Goal: Information Seeking & Learning: Stay updated

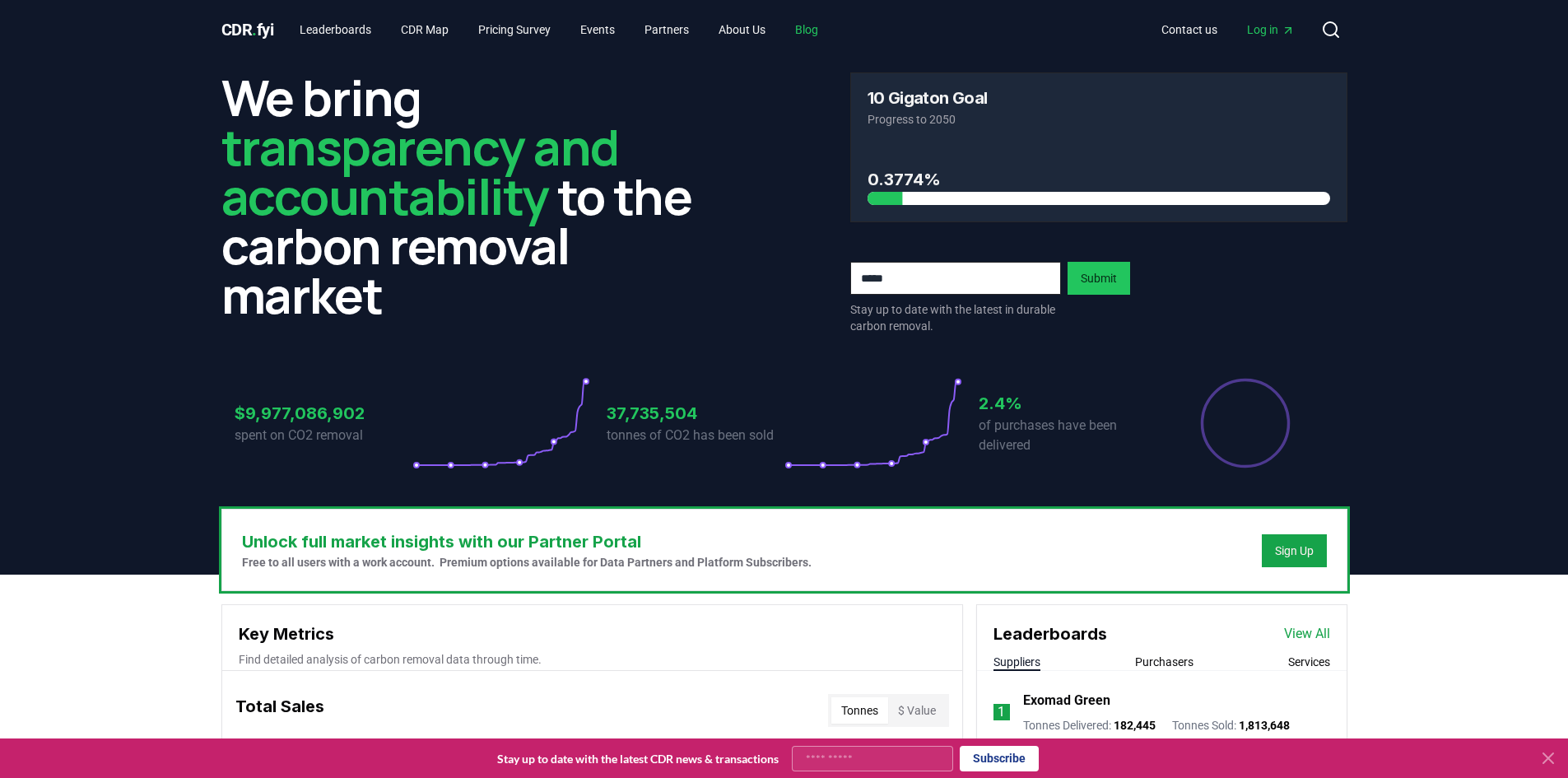
click at [831, 34] on link "Blog" at bounding box center [807, 29] width 50 height 30
click at [828, 27] on link "Blog" at bounding box center [807, 29] width 50 height 30
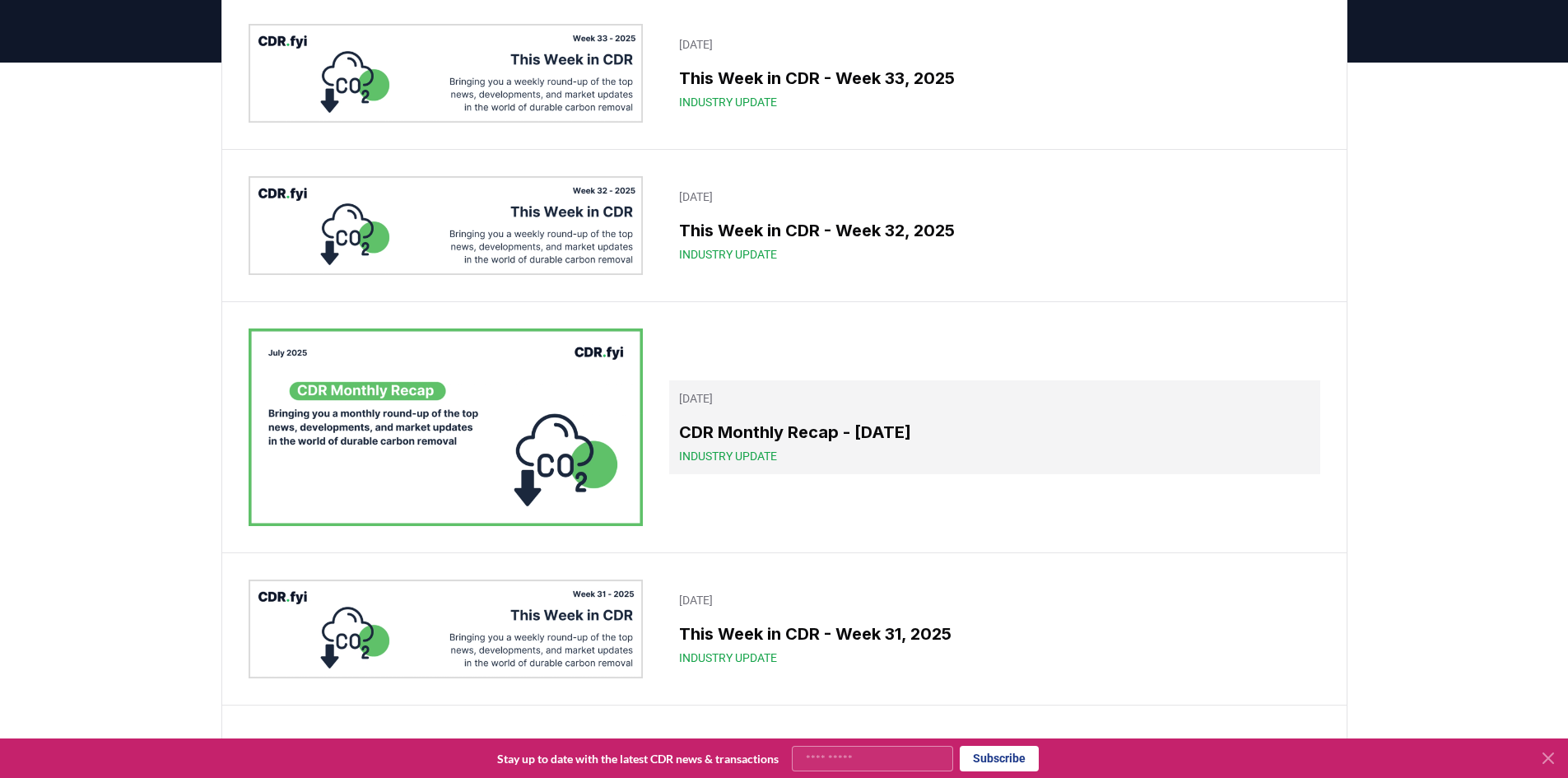
scroll to position [165, 0]
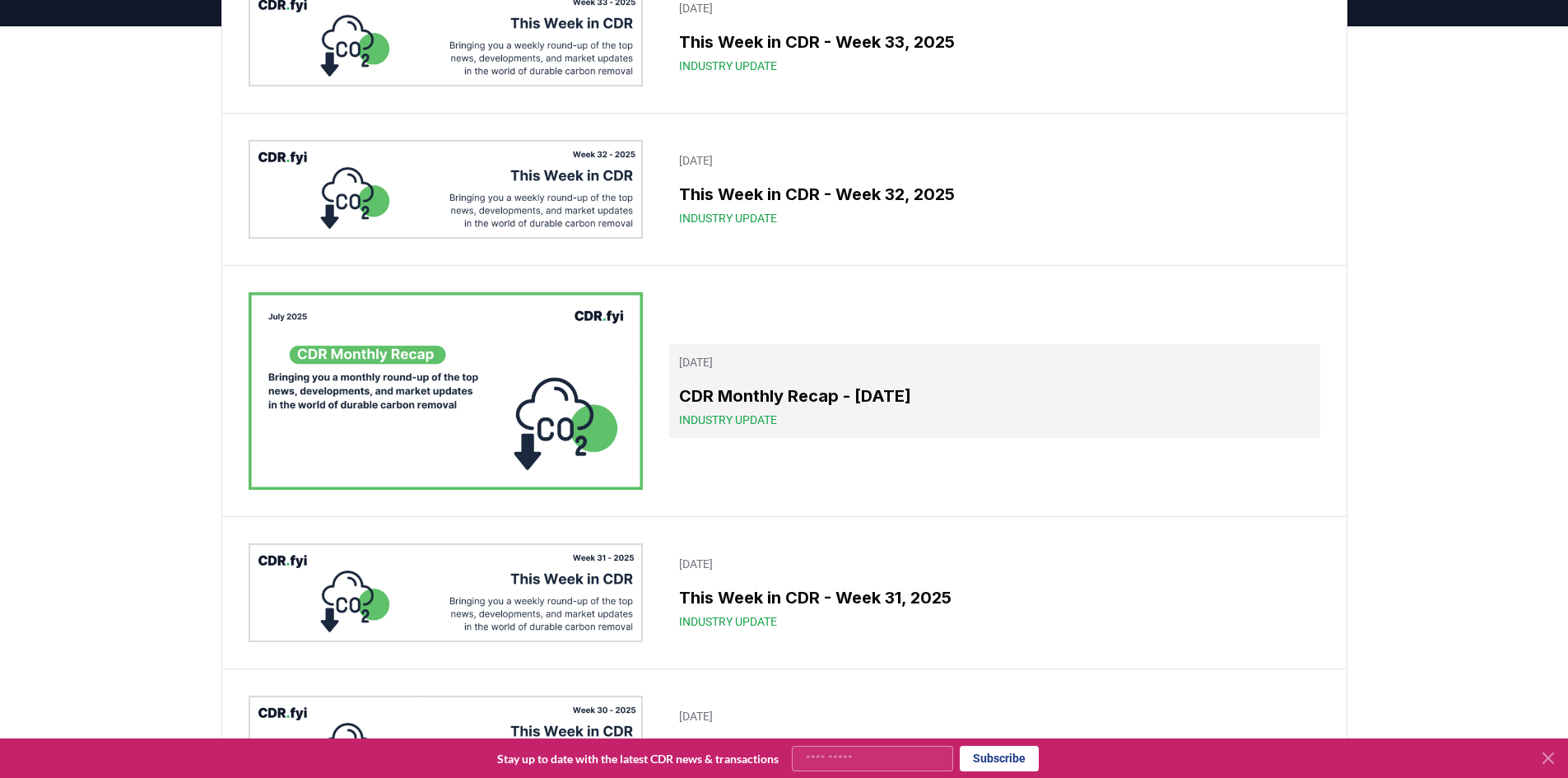
click at [789, 399] on h3 "CDR Monthly Recap - [DATE]" at bounding box center [994, 396] width 630 height 25
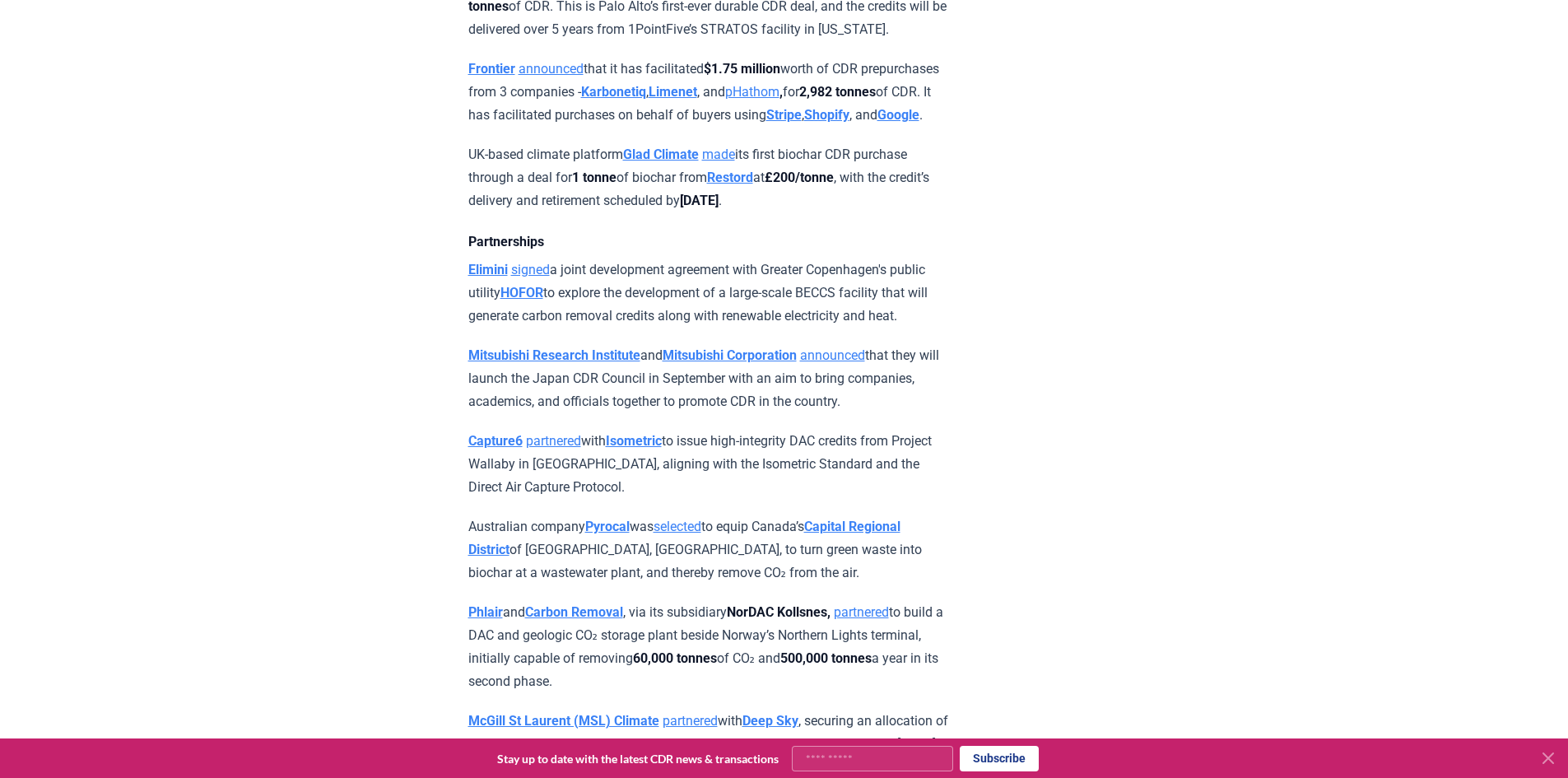
scroll to position [2140, 0]
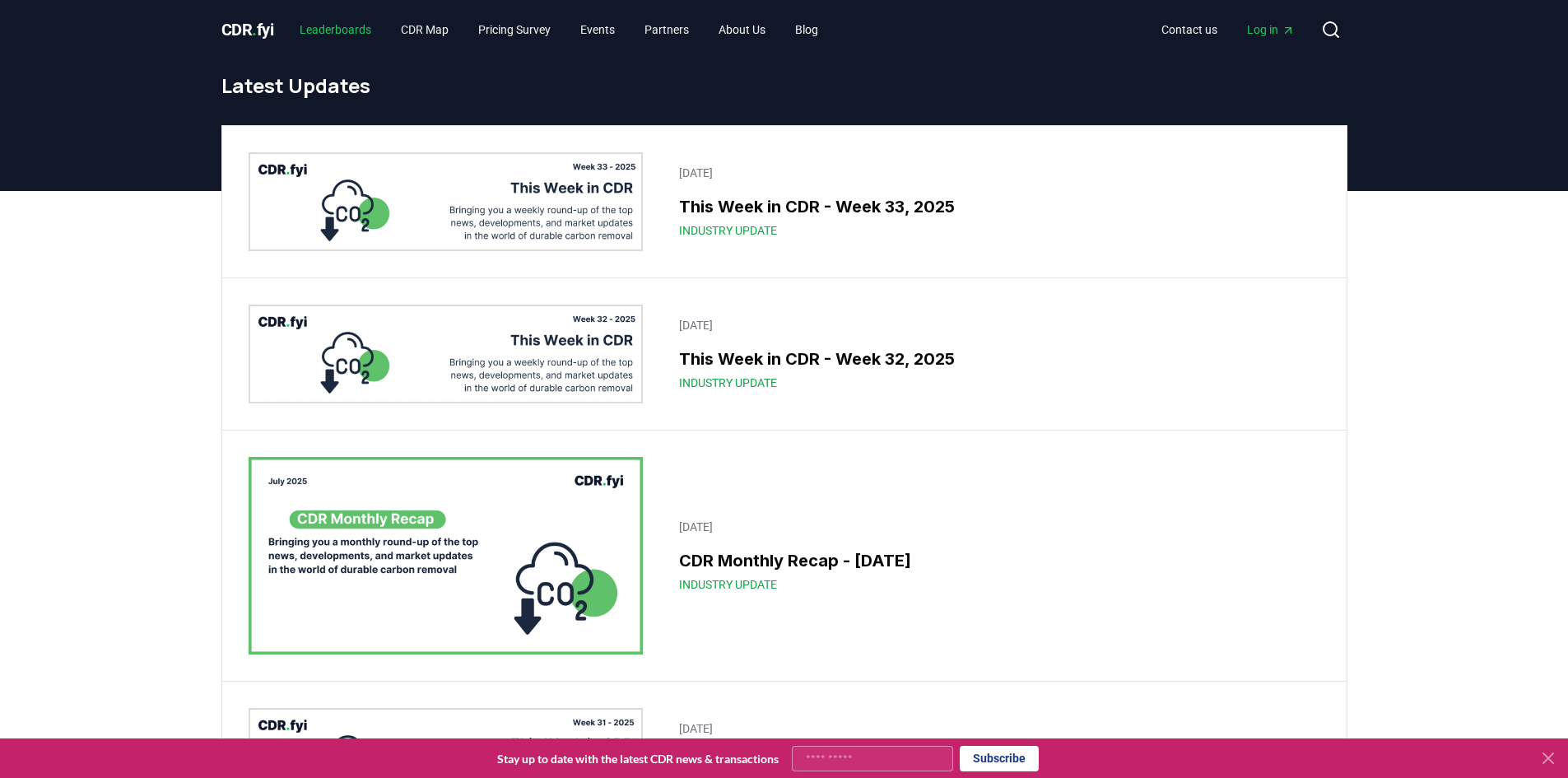
click at [369, 23] on link "Leaderboards" at bounding box center [336, 29] width 98 height 30
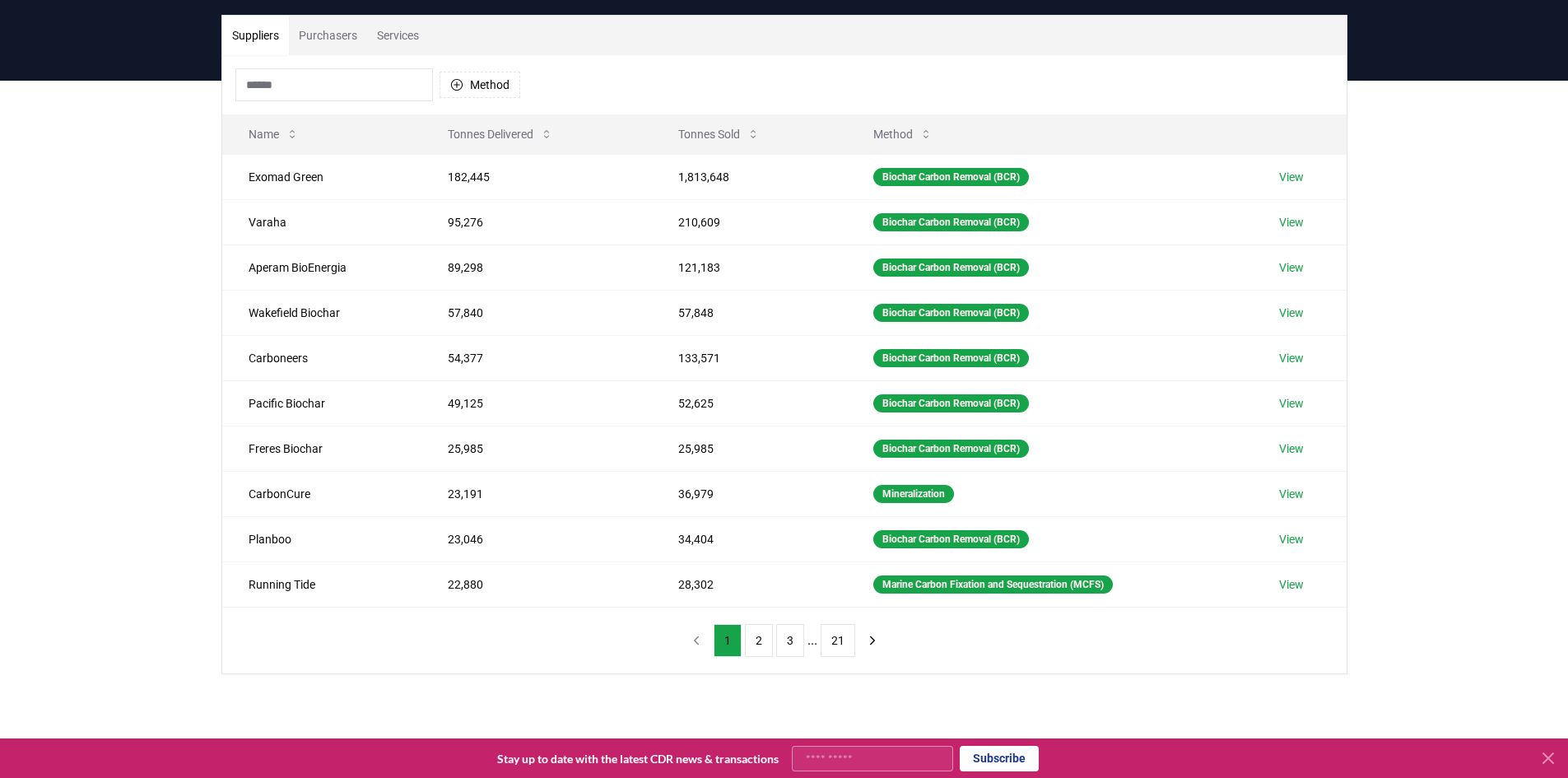
scroll to position [82, 0]
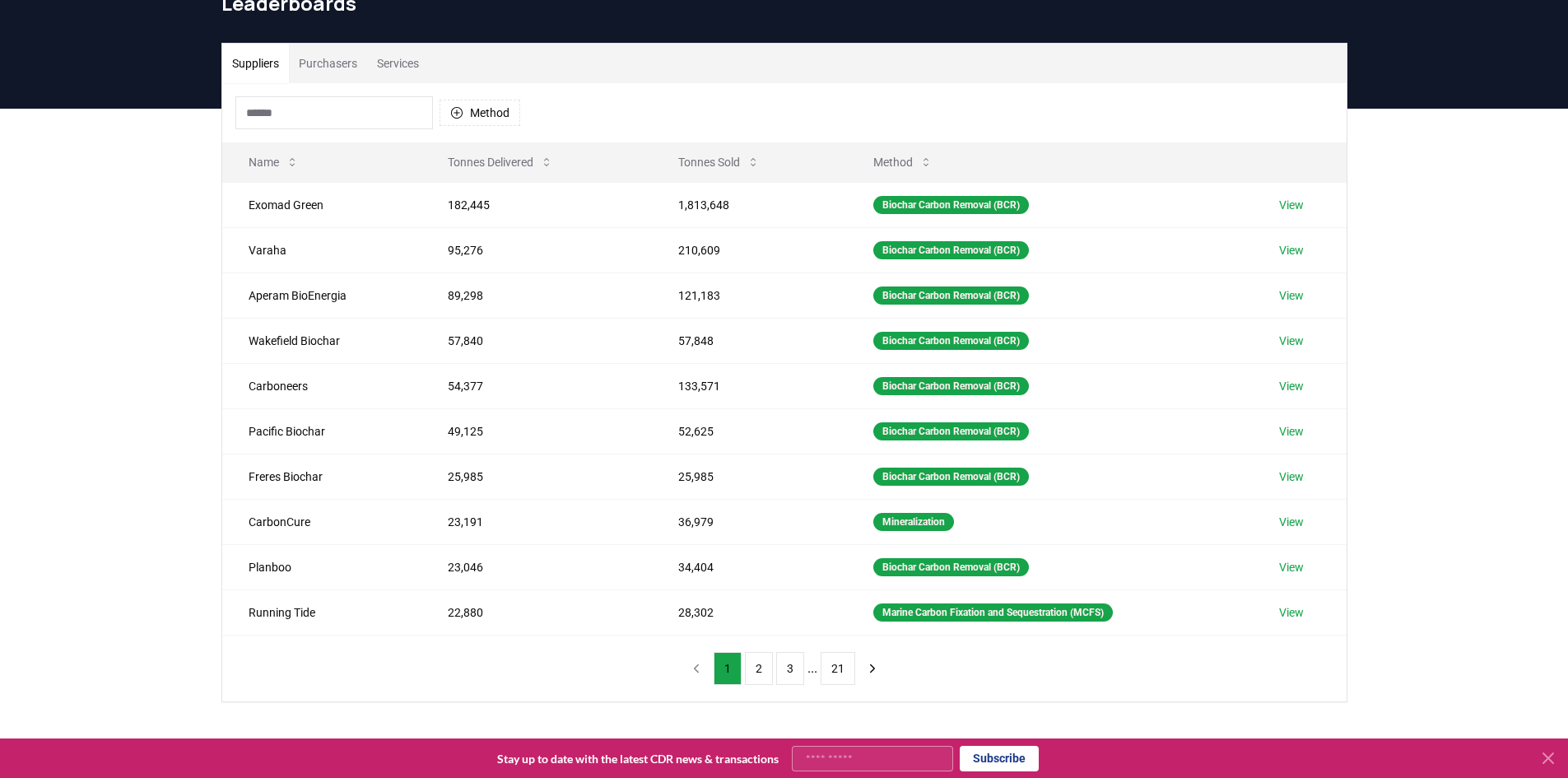
click at [346, 119] on input at bounding box center [334, 112] width 198 height 33
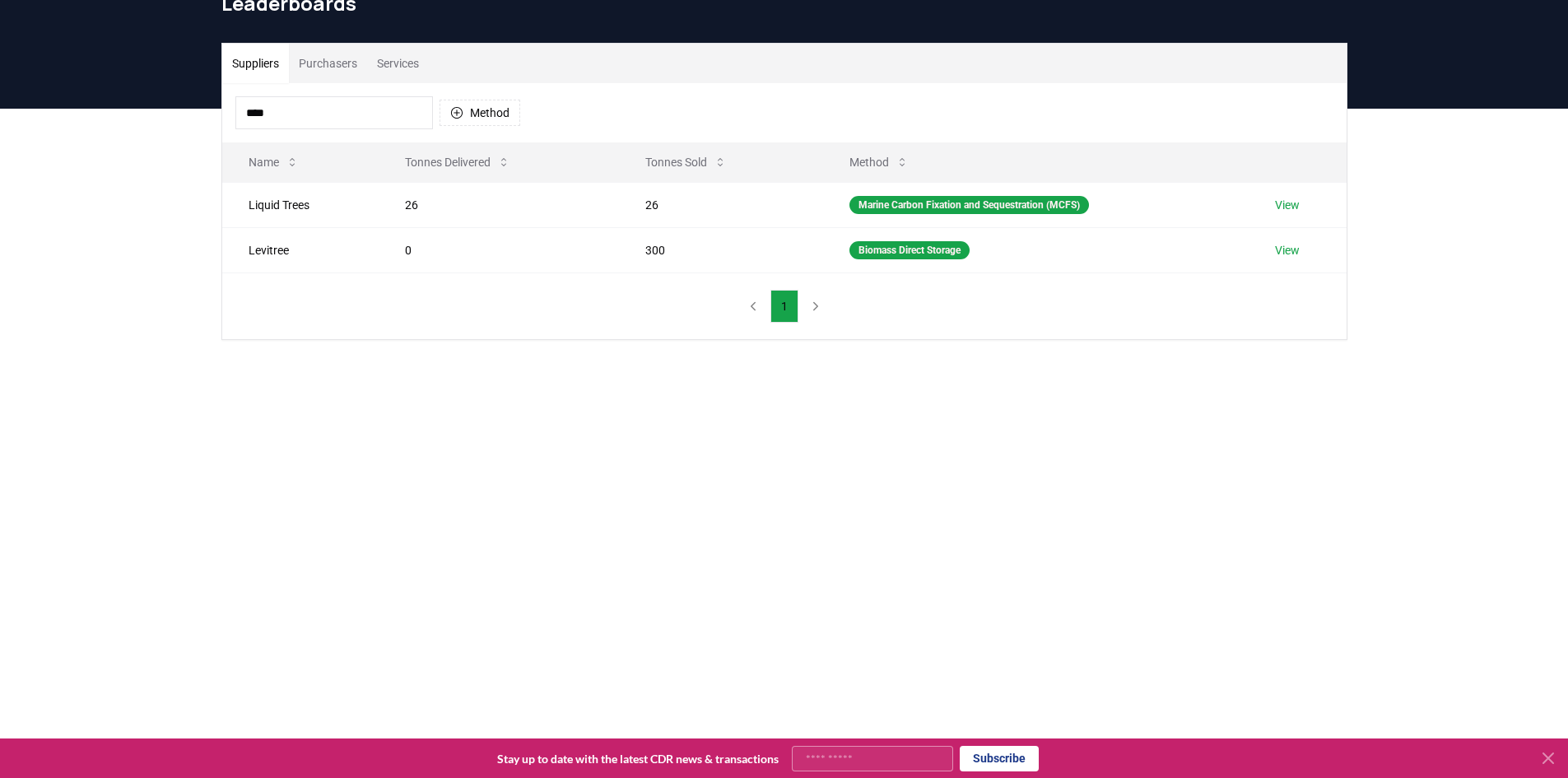
drag, startPoint x: 307, startPoint y: 116, endPoint x: 94, endPoint y: 83, distance: 215.5
click at [102, 89] on div "CDR . fyi Leaderboards CDR Map Pricing Survey Events Partners About Us Blog Con…" at bounding box center [784, 522] width 1568 height 1209
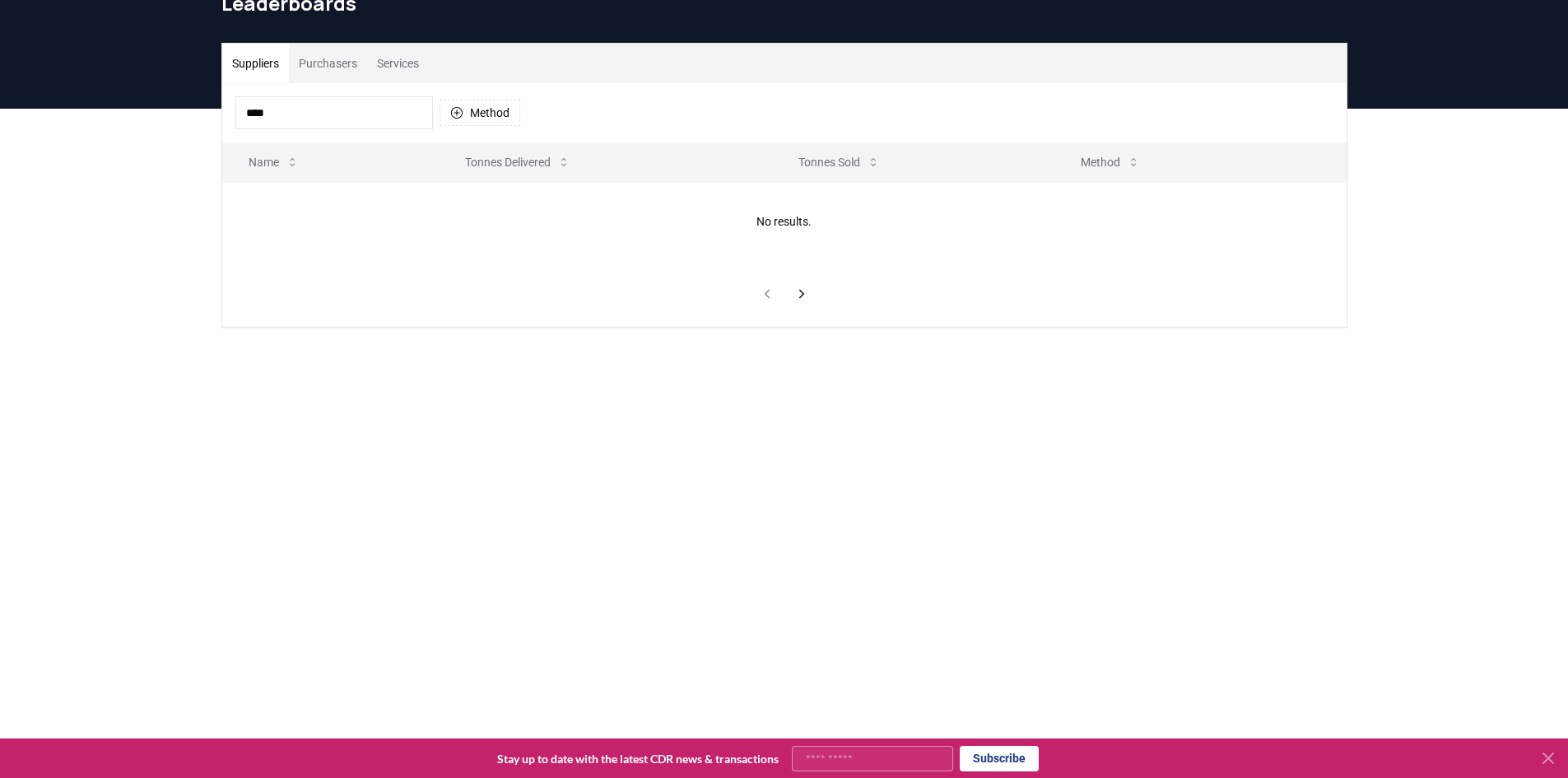
type input "****"
click at [319, 64] on button "Purchasers" at bounding box center [327, 64] width 78 height 40
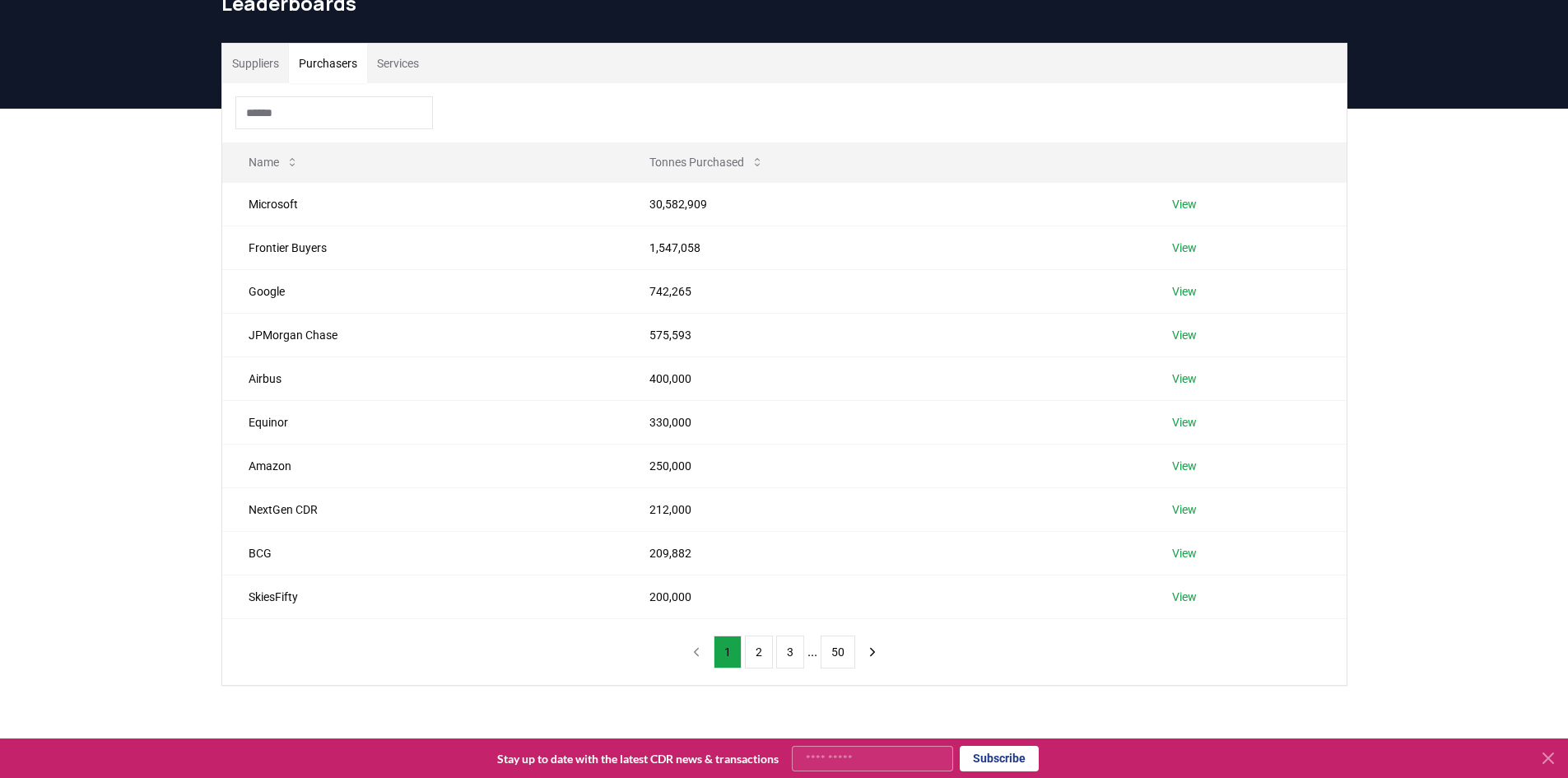
click at [314, 119] on input at bounding box center [334, 112] width 198 height 33
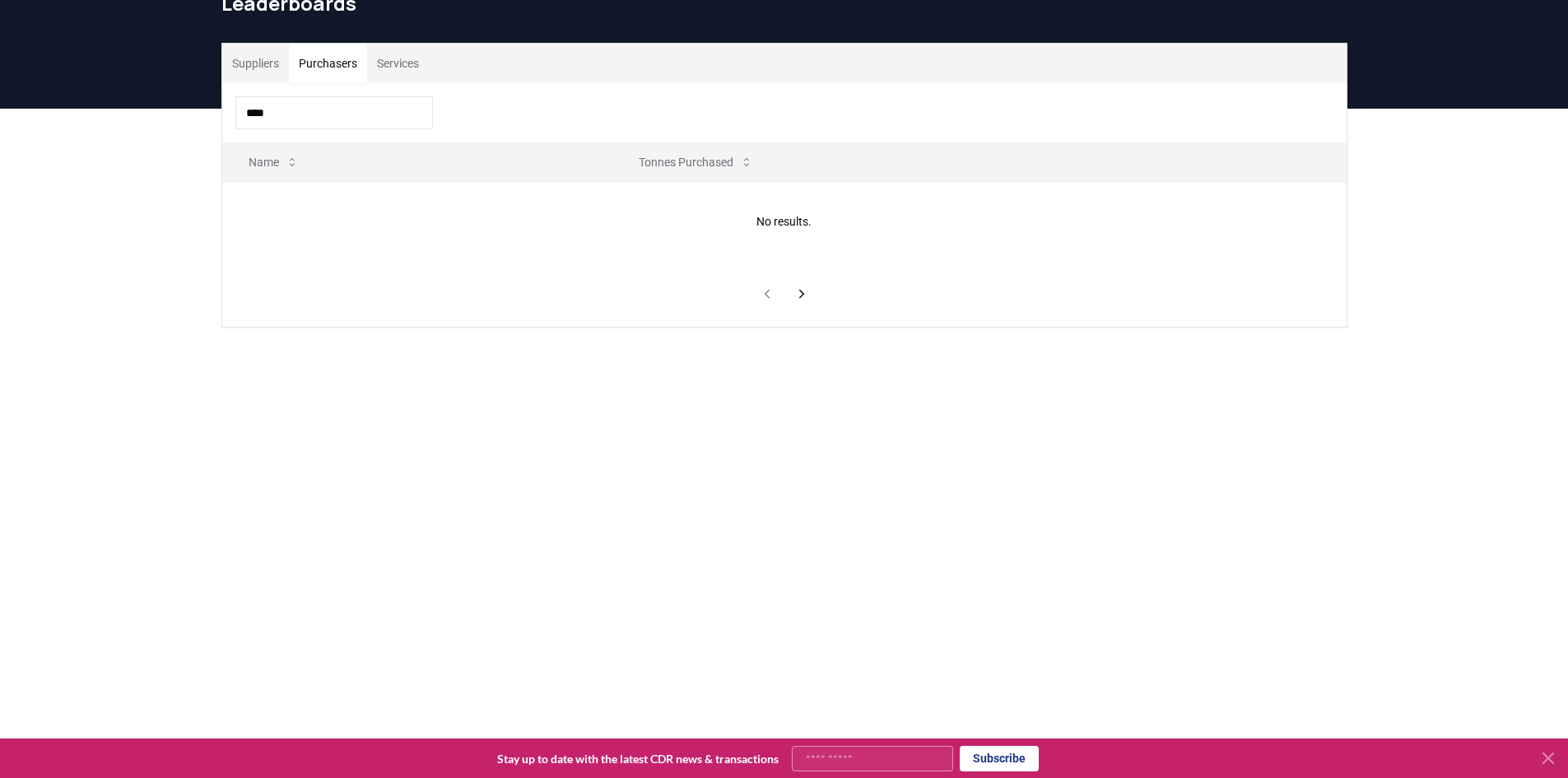
drag, startPoint x: 350, startPoint y: 112, endPoint x: 184, endPoint y: 79, distance: 169.2
click at [204, 112] on div "Suppliers Purchasers Services **** Name Tonnes Purchased No results." at bounding box center [784, 252] width 1568 height 285
drag, startPoint x: 285, startPoint y: 116, endPoint x: 167, endPoint y: 86, distance: 121.8
click at [173, 111] on div "Suppliers Purchasers Services **** Name Tonnes Purchased No results." at bounding box center [784, 252] width 1568 height 285
drag, startPoint x: 288, startPoint y: 123, endPoint x: 179, endPoint y: 125, distance: 109.0
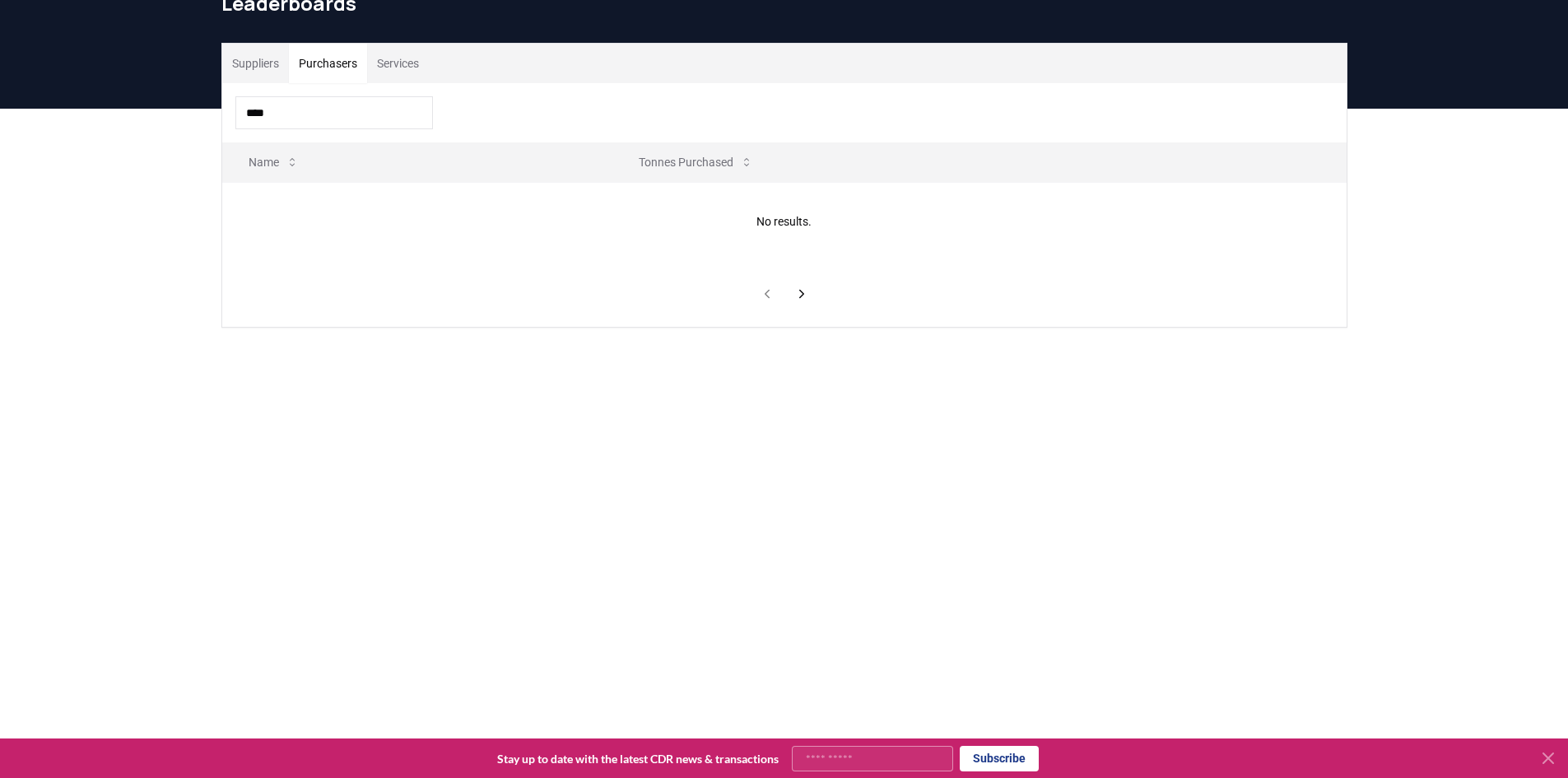
click at [185, 125] on div "Suppliers Purchasers Services **** Name Tonnes Purchased No results." at bounding box center [784, 252] width 1568 height 285
drag, startPoint x: 310, startPoint y: 122, endPoint x: 115, endPoint y: 106, distance: 195.7
click at [132, 112] on div "Suppliers Purchasers Services **** Name Tonnes Purchased [PERSON_NAME] & Compan…" at bounding box center [784, 234] width 1568 height 250
type input "***"
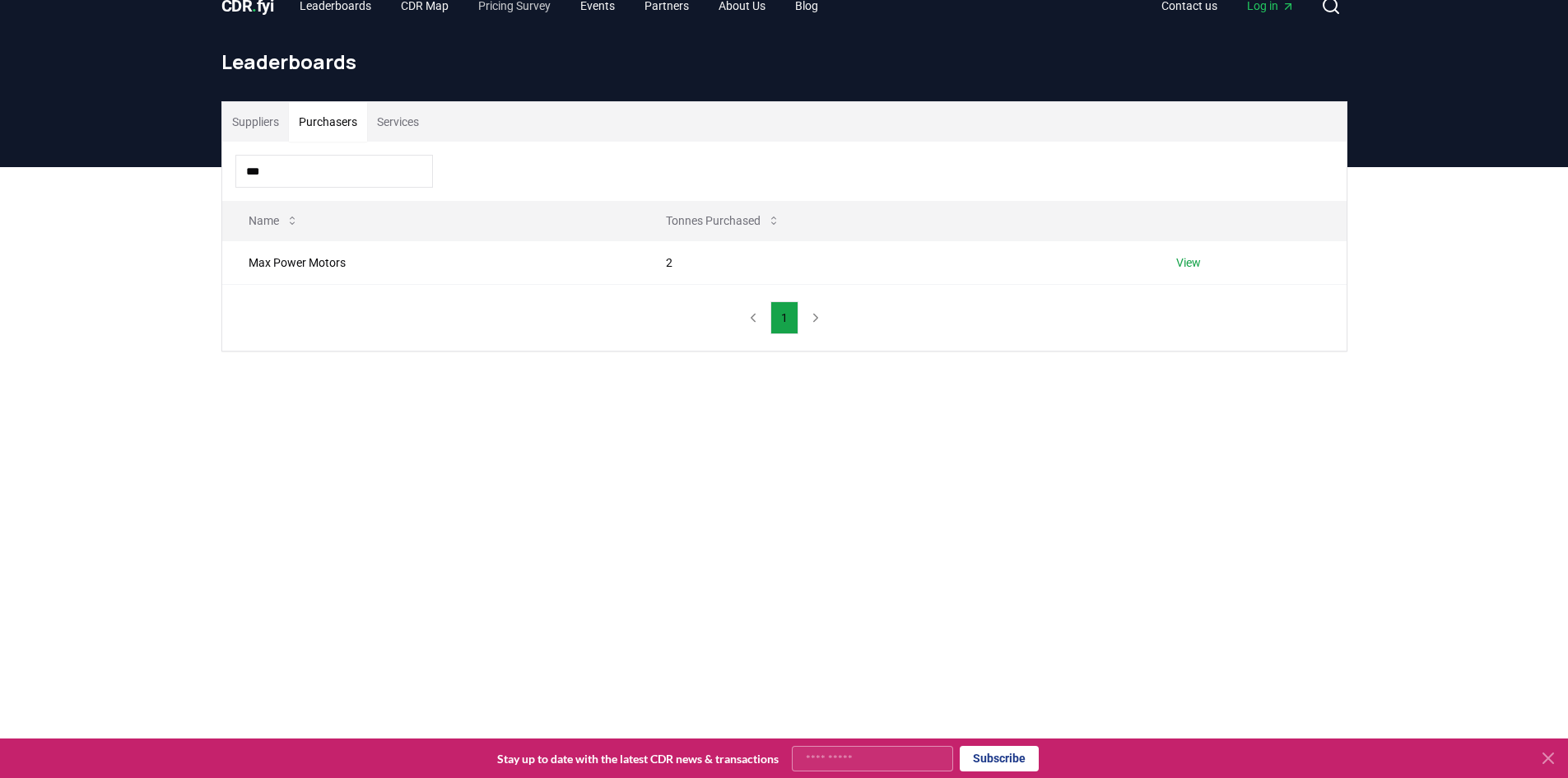
scroll to position [0, 0]
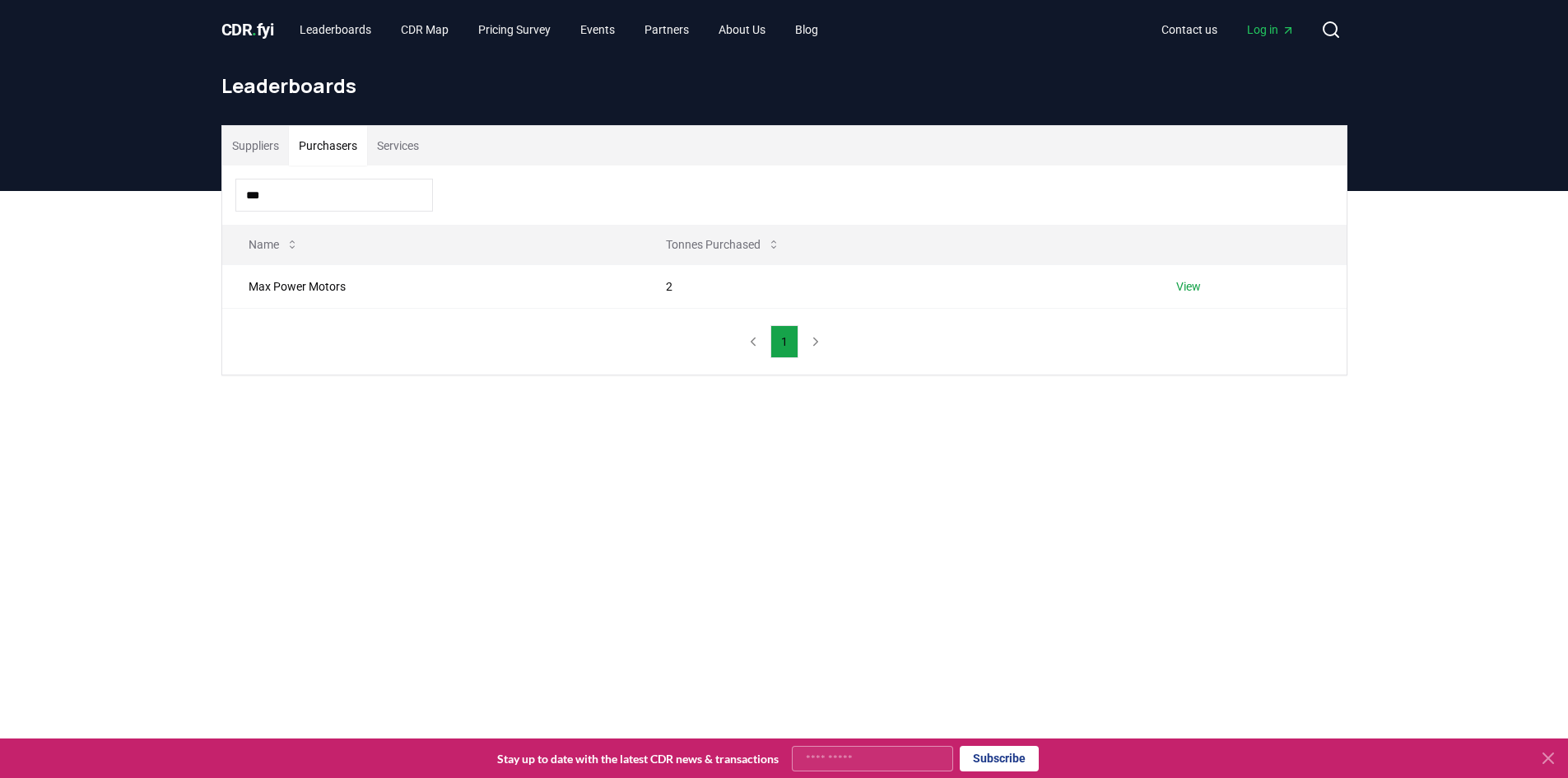
click at [835, 10] on div "CDR . fyi Leaderboards CDR Map Pricing Survey Events Partners About Us Blog Con…" at bounding box center [784, 29] width 1126 height 59
click at [810, 35] on link "Blog" at bounding box center [807, 29] width 50 height 30
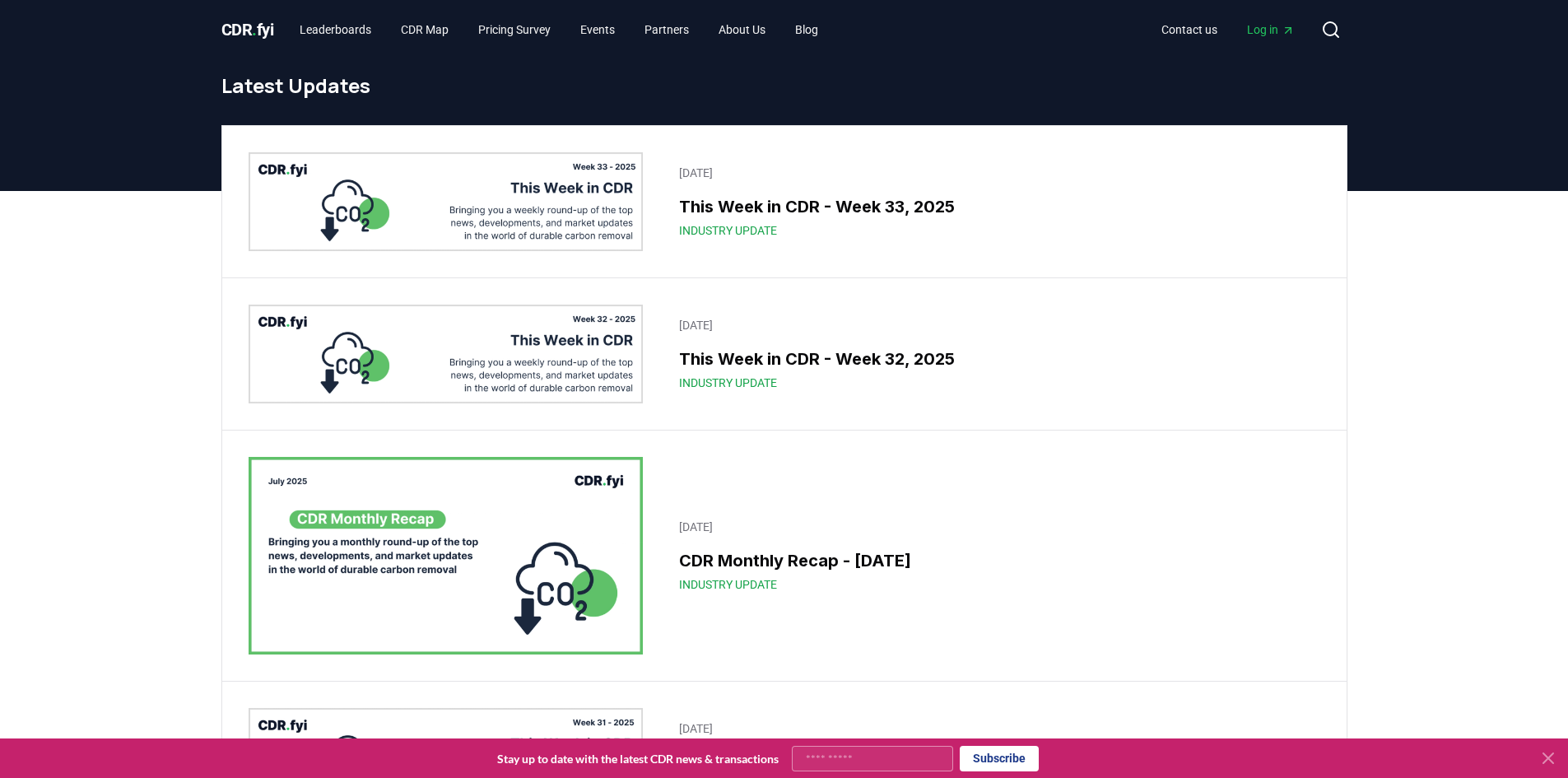
click at [620, 216] on img at bounding box center [446, 201] width 395 height 99
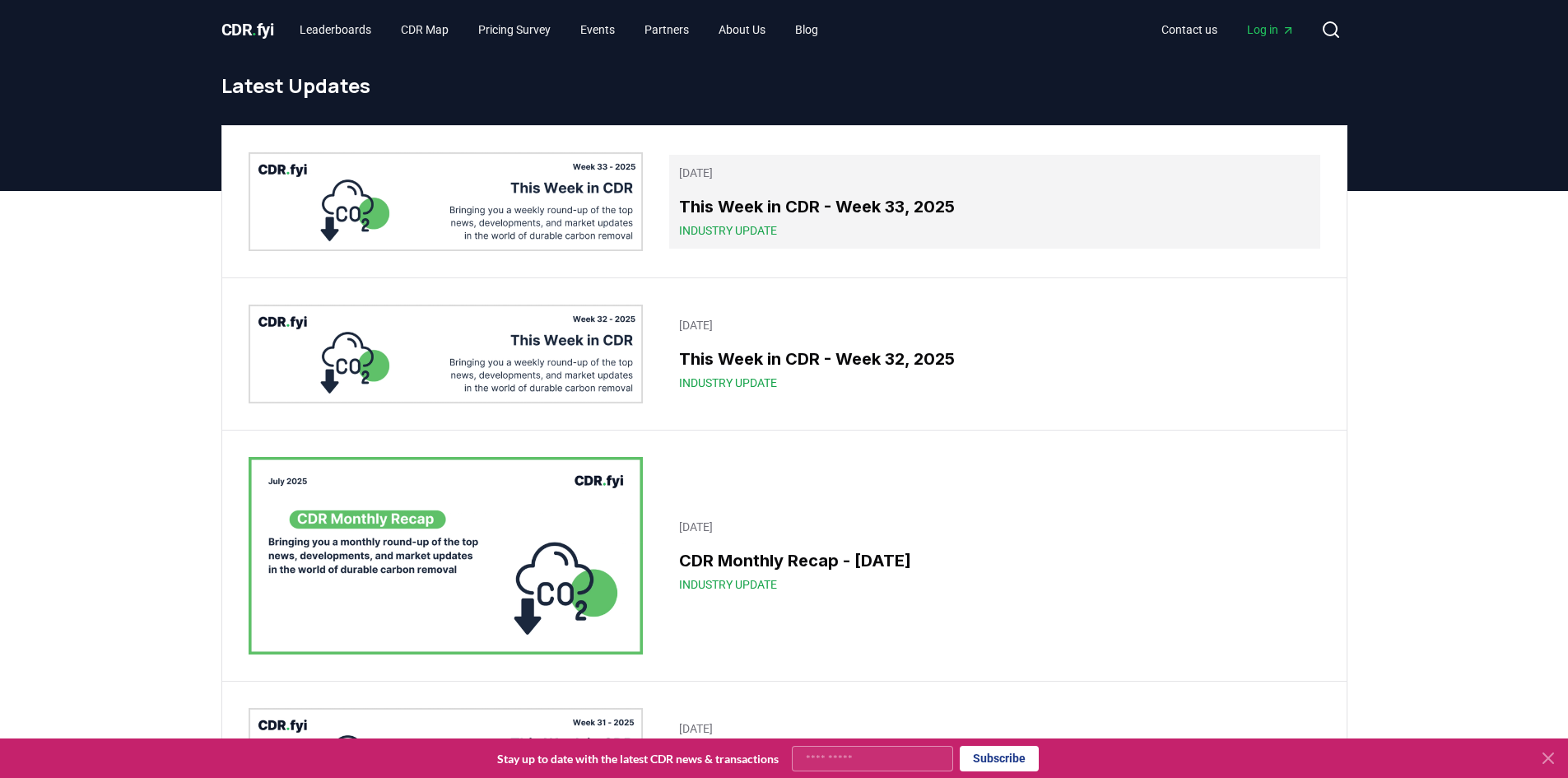
click at [705, 214] on h3 "This Week in CDR - Week 33, 2025" at bounding box center [994, 206] width 630 height 25
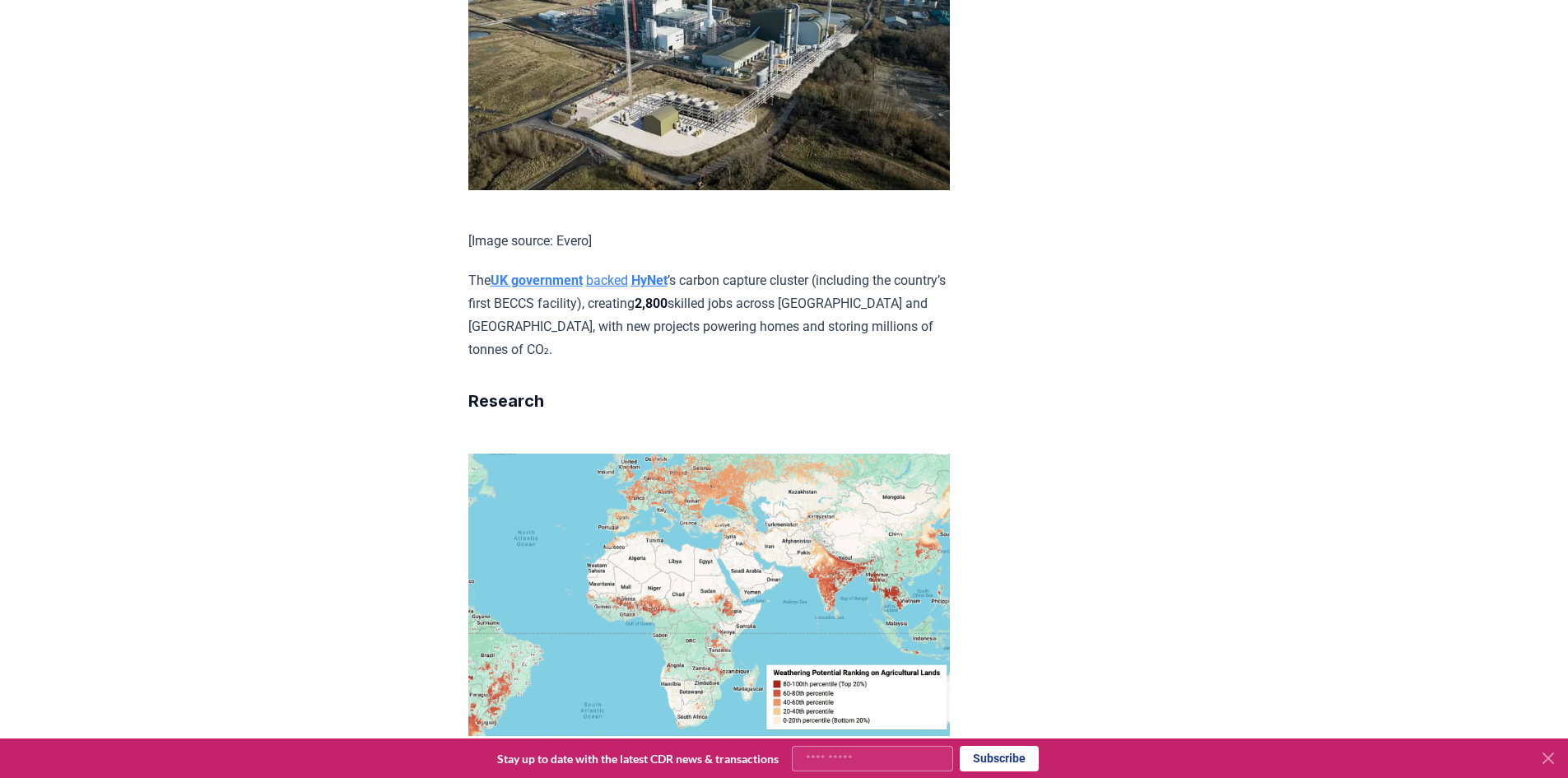
scroll to position [3705, 0]
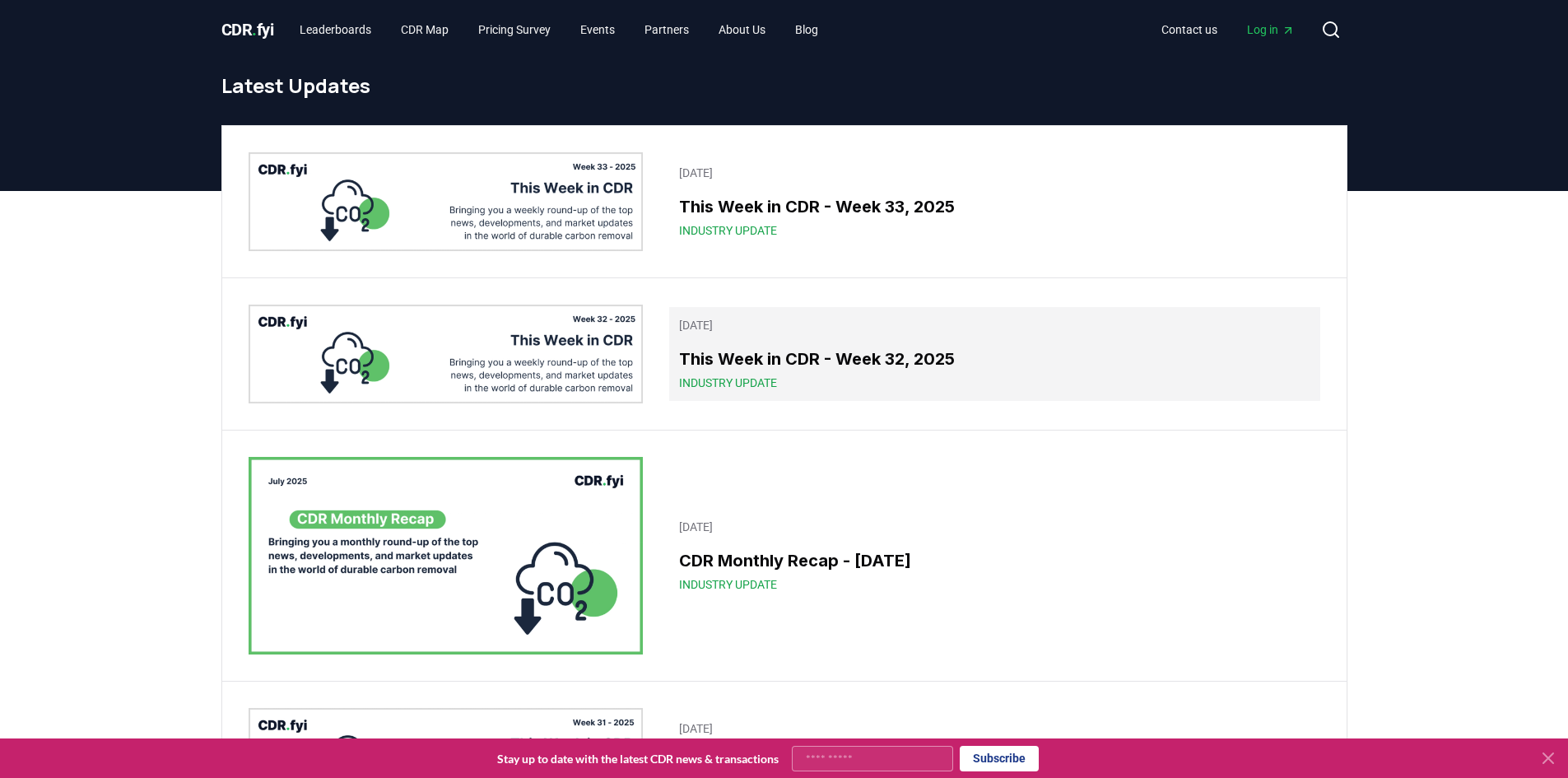
click at [781, 372] on div "This Week in CDR - Week 32, 2025 Industry Update" at bounding box center [994, 369] width 630 height 45
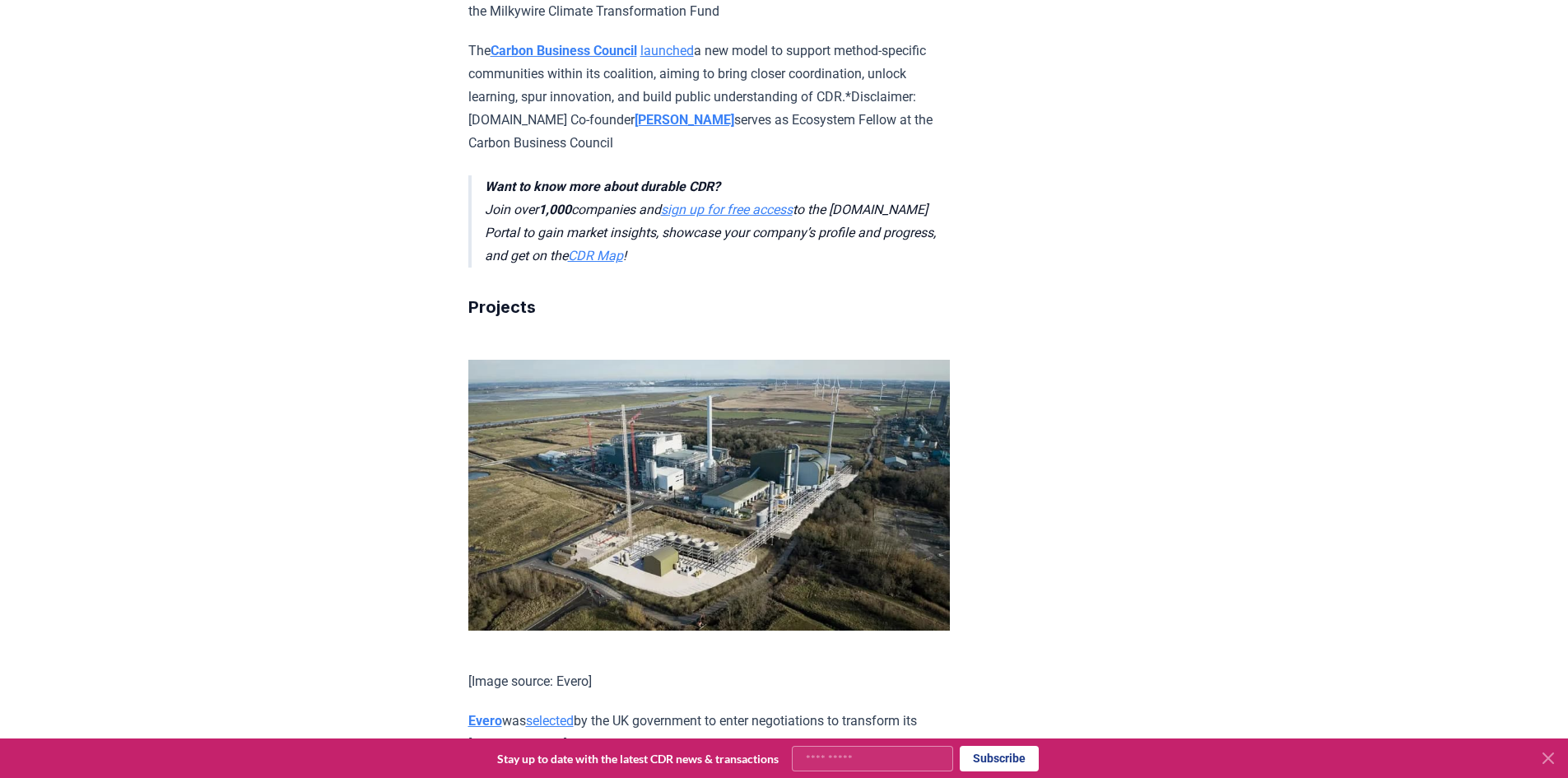
scroll to position [2470, 0]
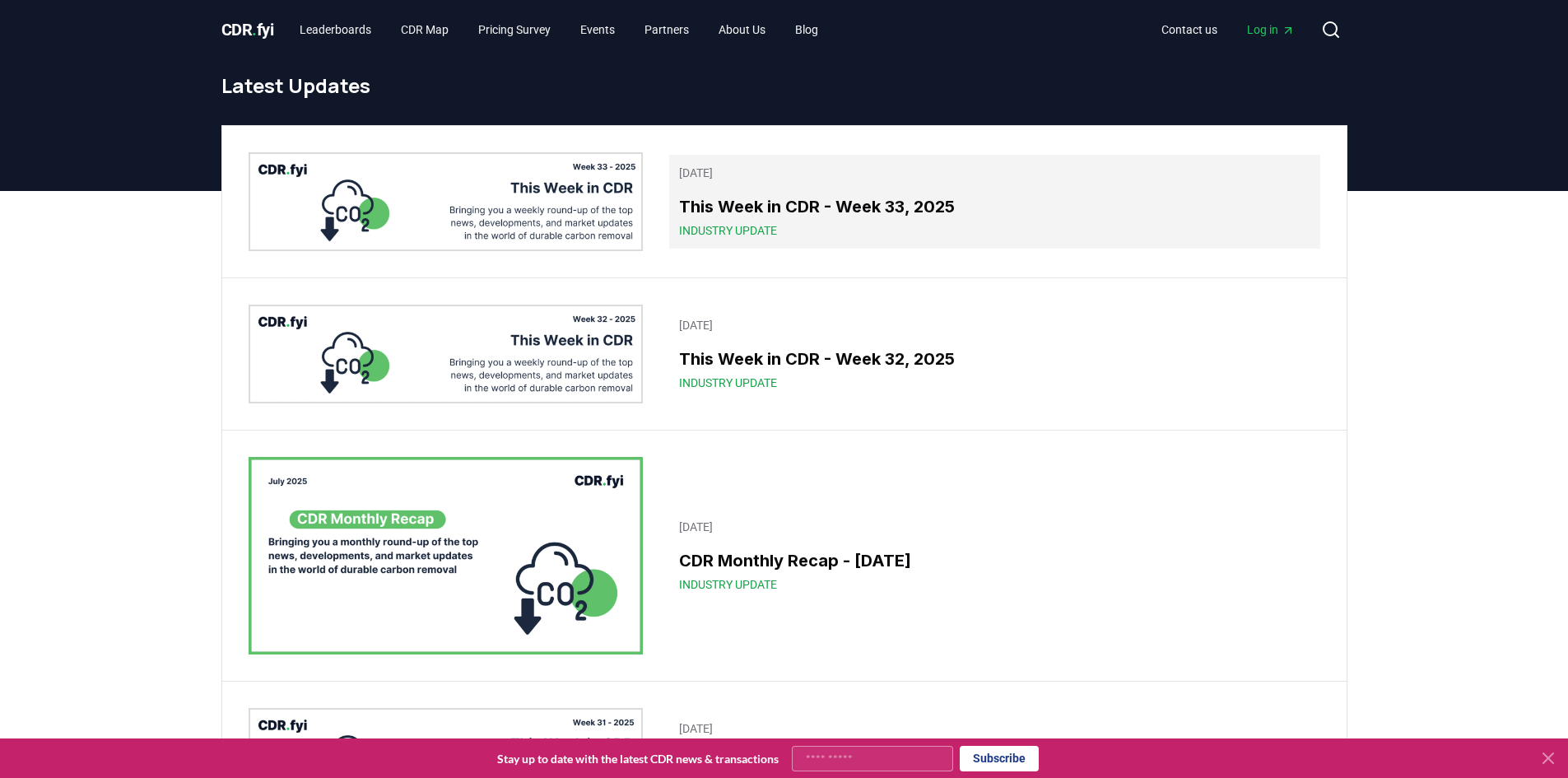
click at [741, 228] on span "Industry Update" at bounding box center [728, 230] width 98 height 16
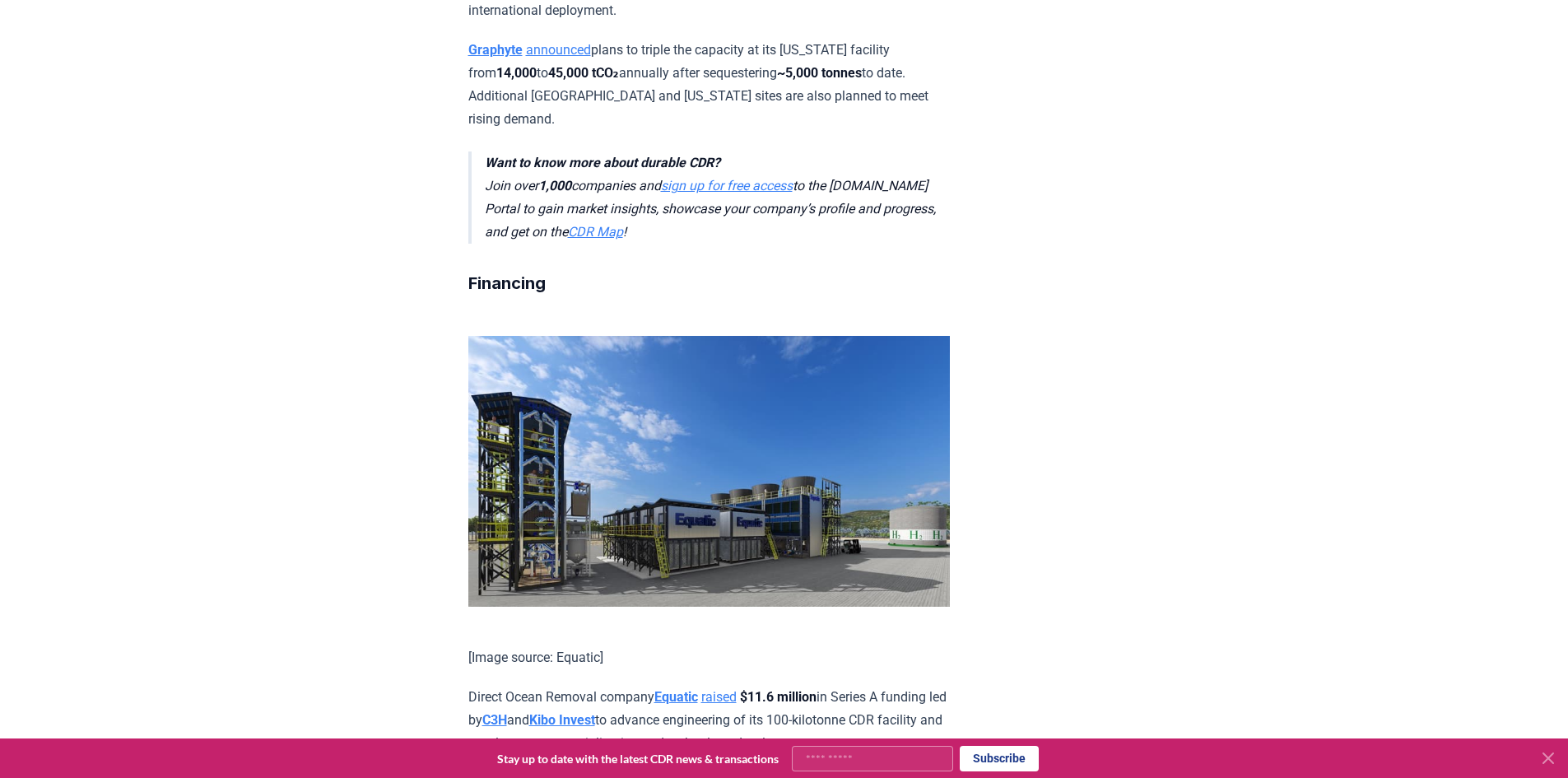
scroll to position [1729, 0]
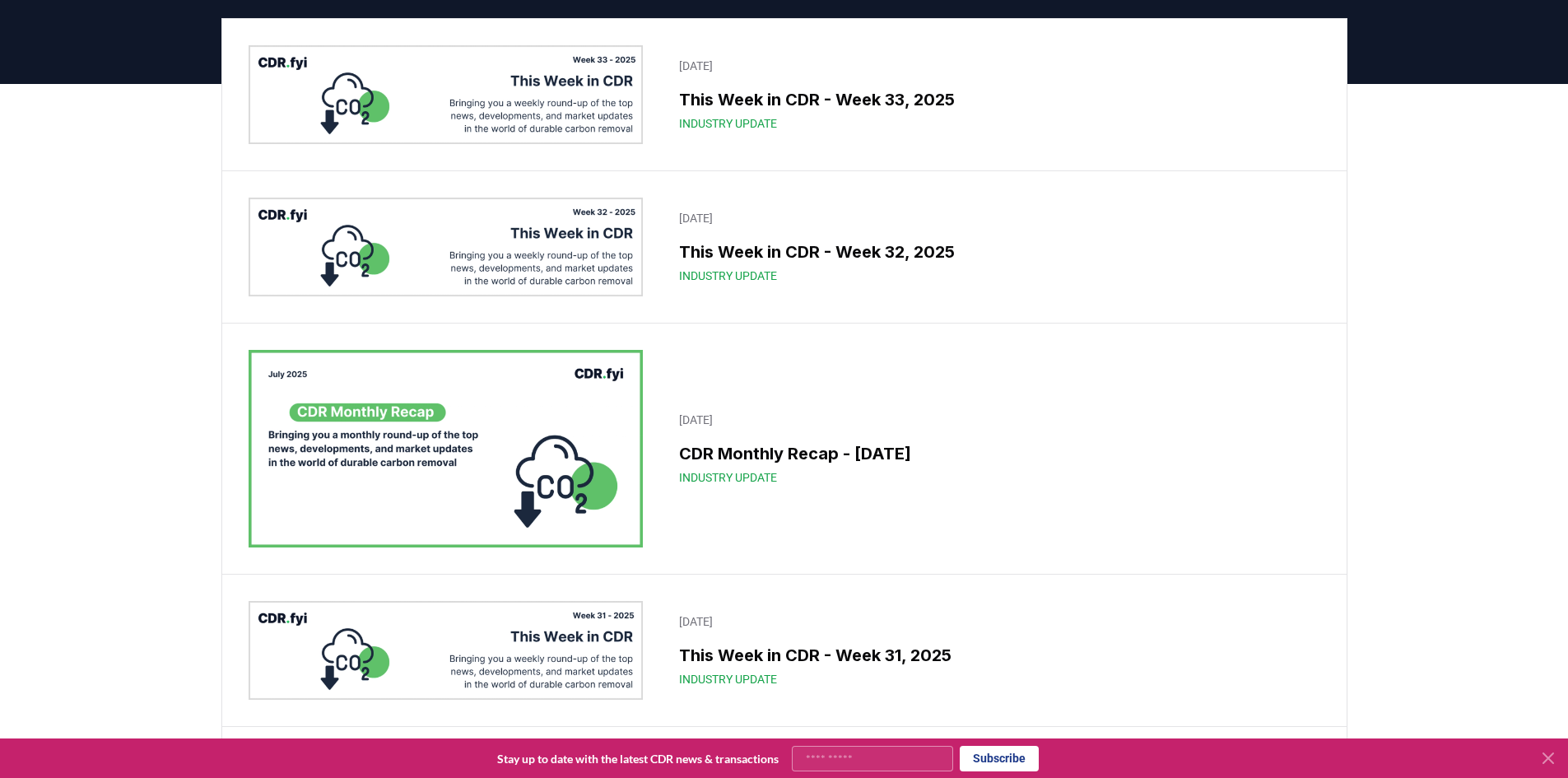
scroll to position [329, 0]
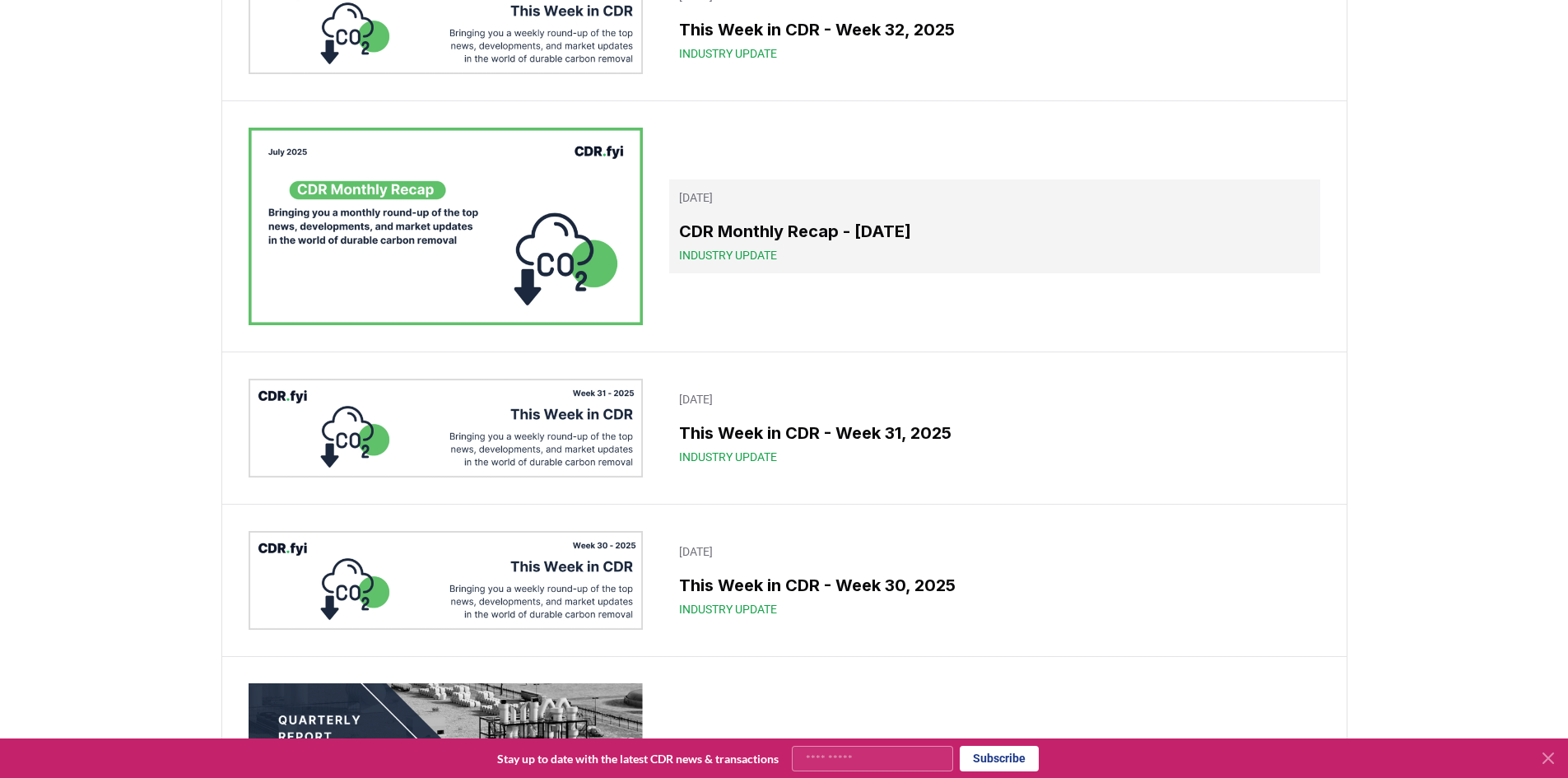
click at [785, 256] on div "Industry Update" at bounding box center [994, 255] width 630 height 16
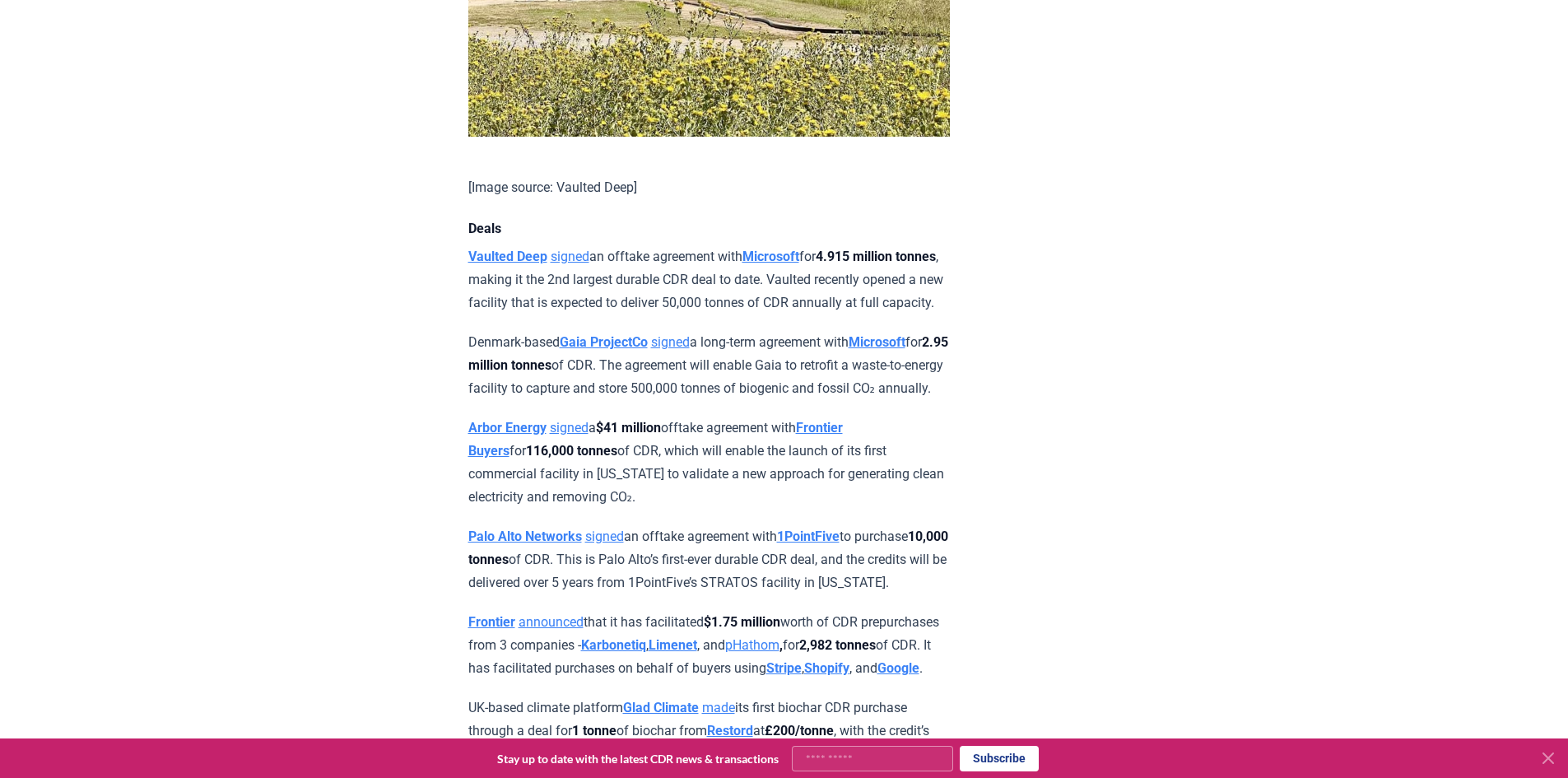
scroll to position [1317, 0]
